Goal: Transaction & Acquisition: Purchase product/service

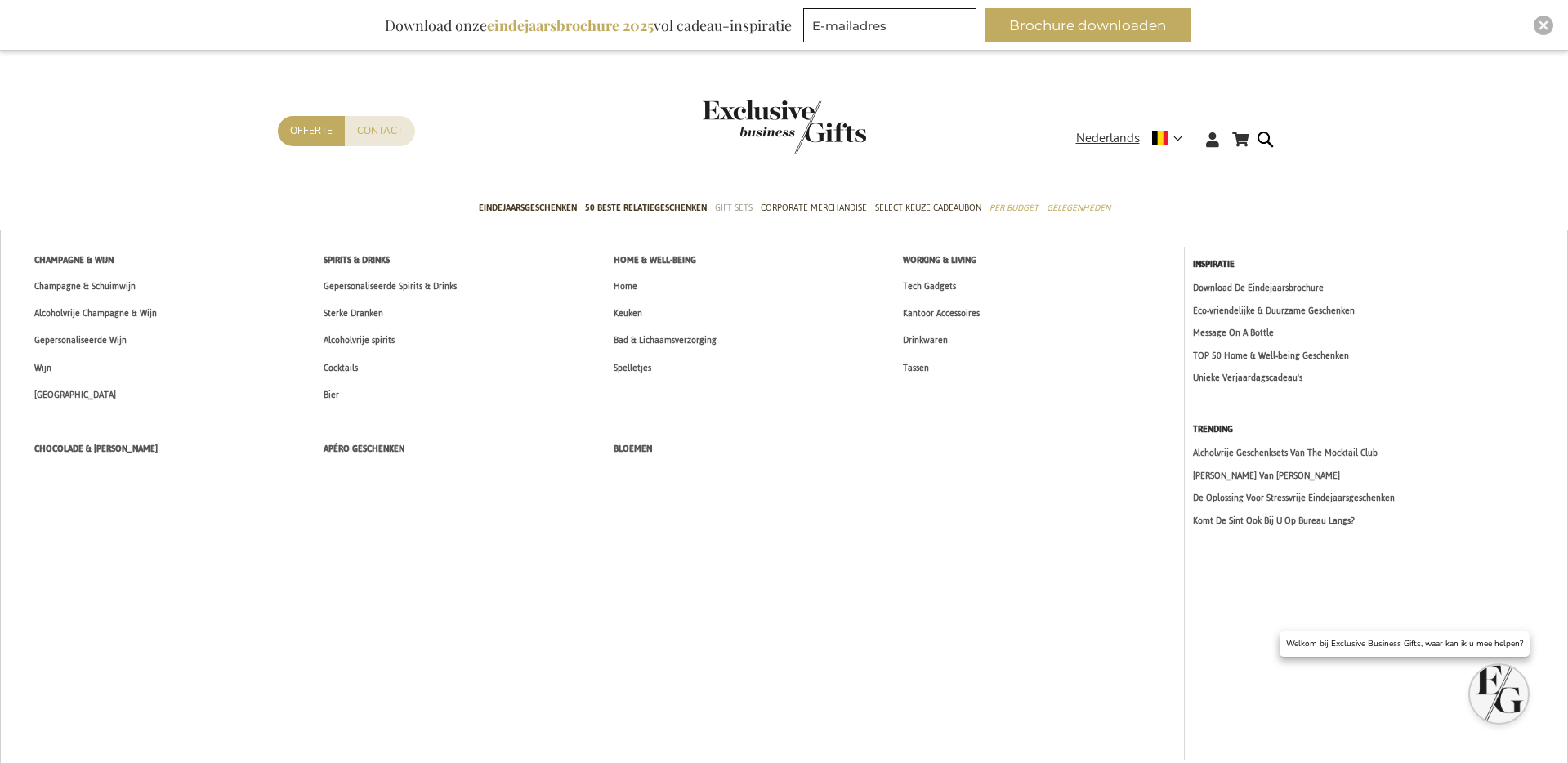
click at [725, 199] on span "Gift Sets" at bounding box center [734, 208] width 37 height 17
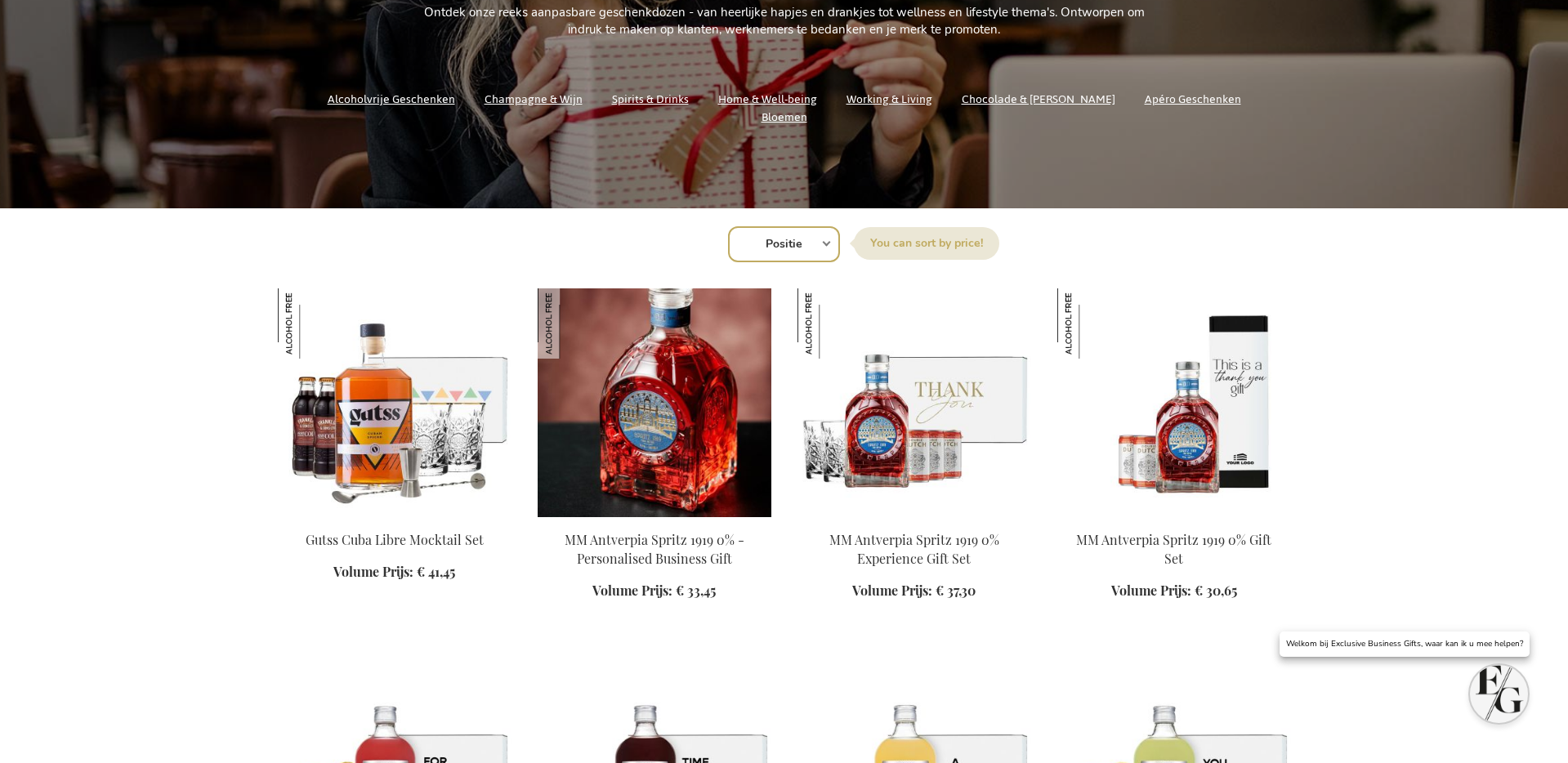
scroll to position [421, 0]
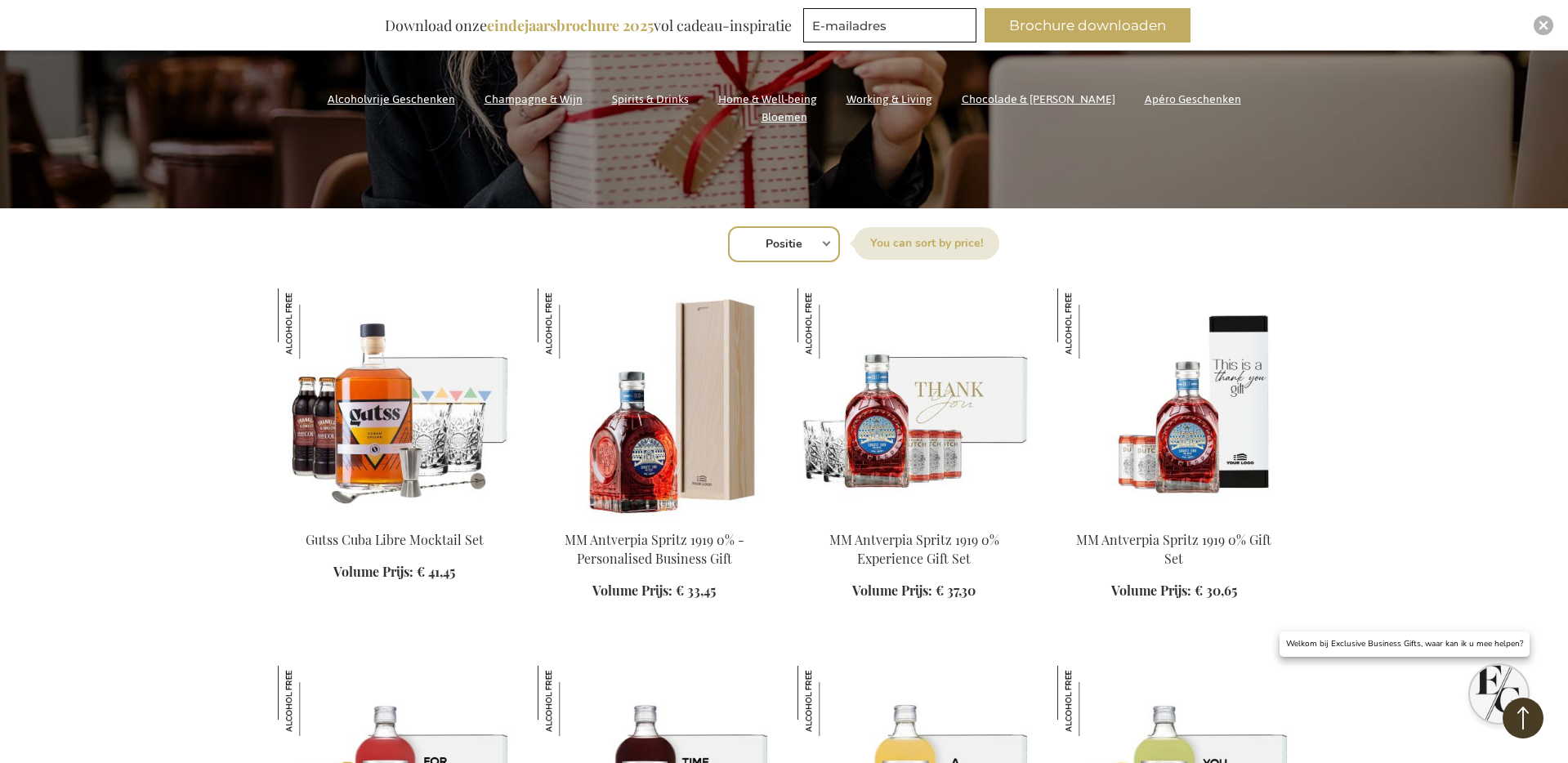
click at [798, 249] on select "Positie Best Sellers Meest bekeken Nieuw Biggest Saving Price: low to high Pric…" at bounding box center [784, 244] width 112 height 36
select select "new"
click at [728, 226] on select "Positie Best Sellers Meest bekeken Nieuw Biggest Saving Price: low to high Pric…" at bounding box center [784, 244] width 112 height 36
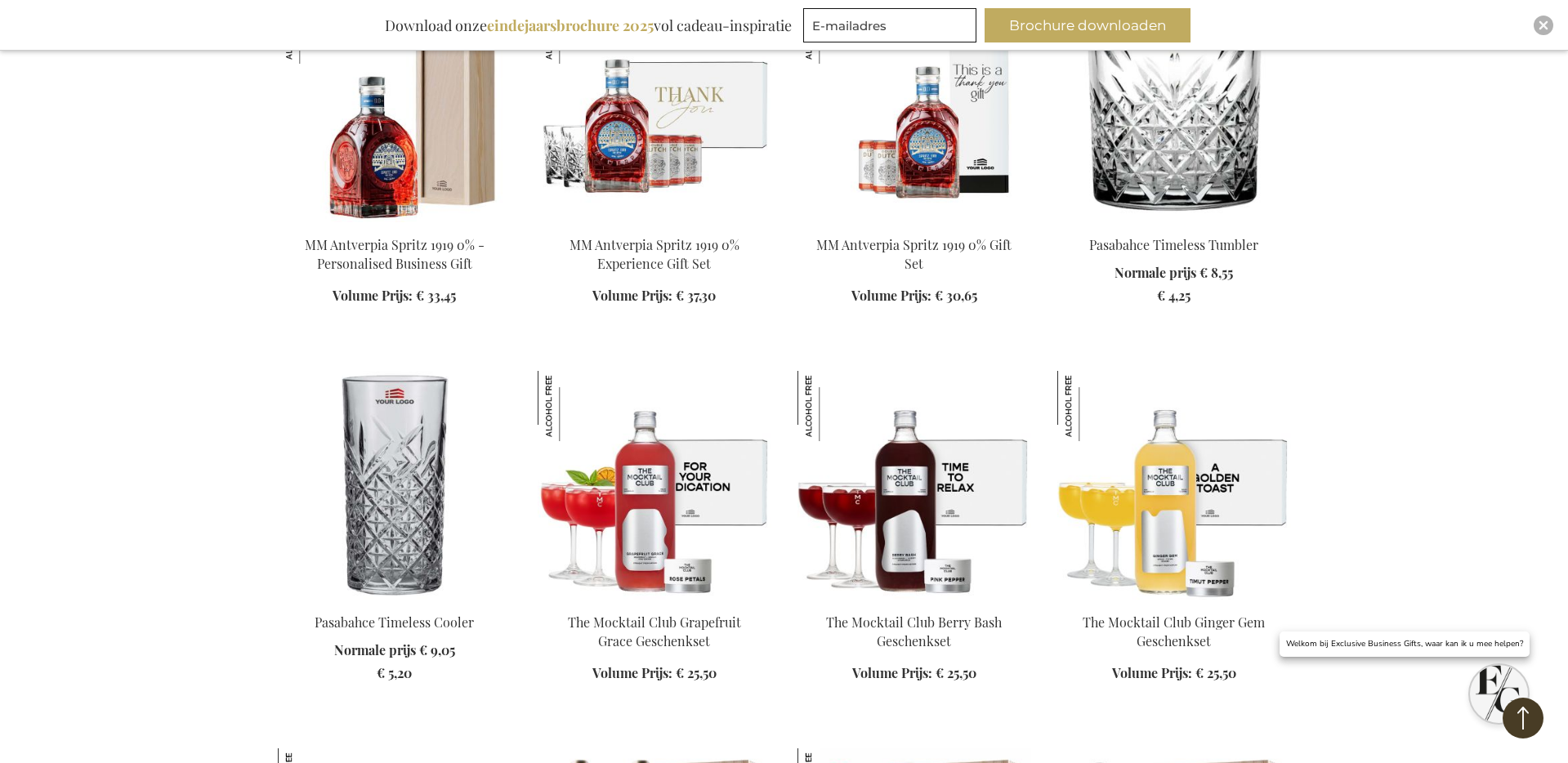
scroll to position [550, 0]
